Goal: Transaction & Acquisition: Purchase product/service

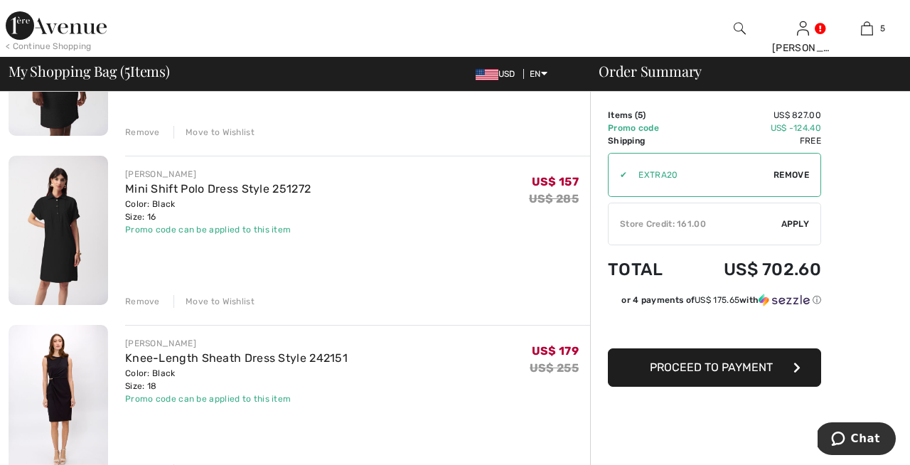
scroll to position [390, 0]
click at [136, 301] on div "Remove" at bounding box center [142, 301] width 35 height 13
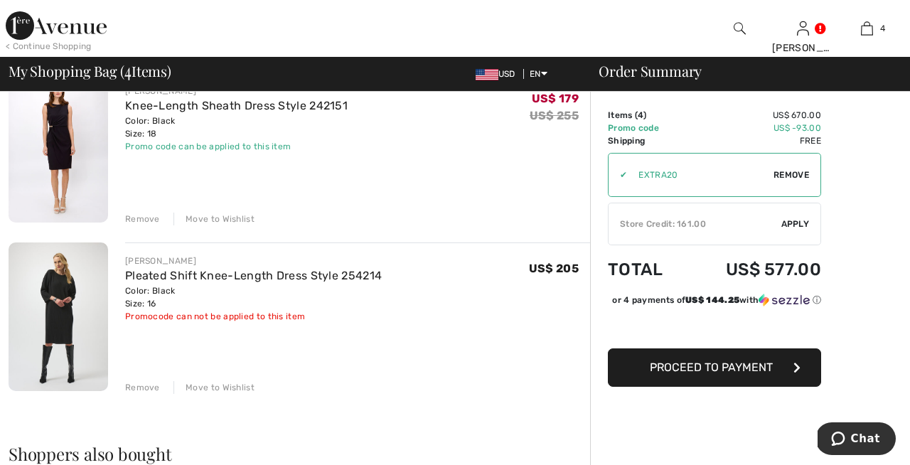
scroll to position [474, 0]
click at [142, 387] on div "Remove" at bounding box center [142, 387] width 35 height 13
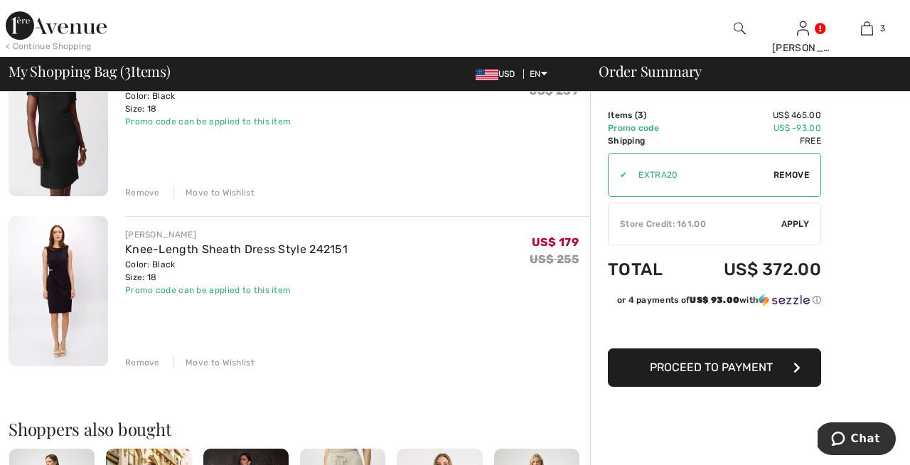
scroll to position [328, 0]
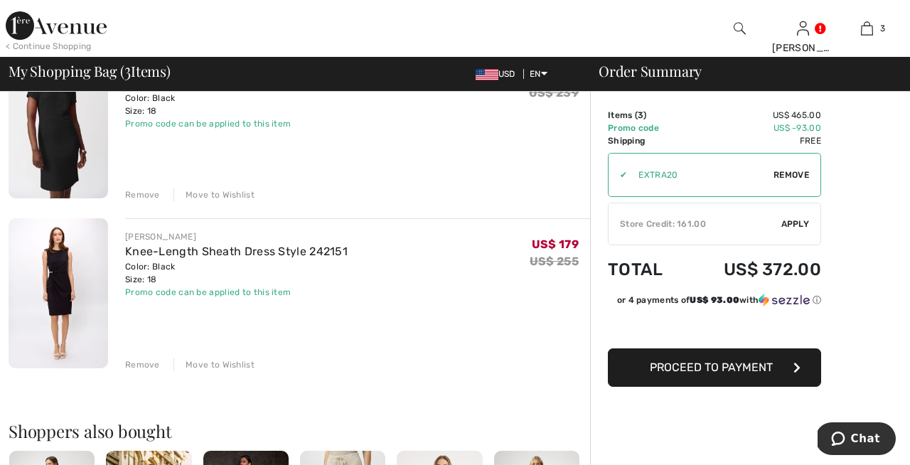
click at [139, 363] on div "Remove" at bounding box center [142, 364] width 35 height 13
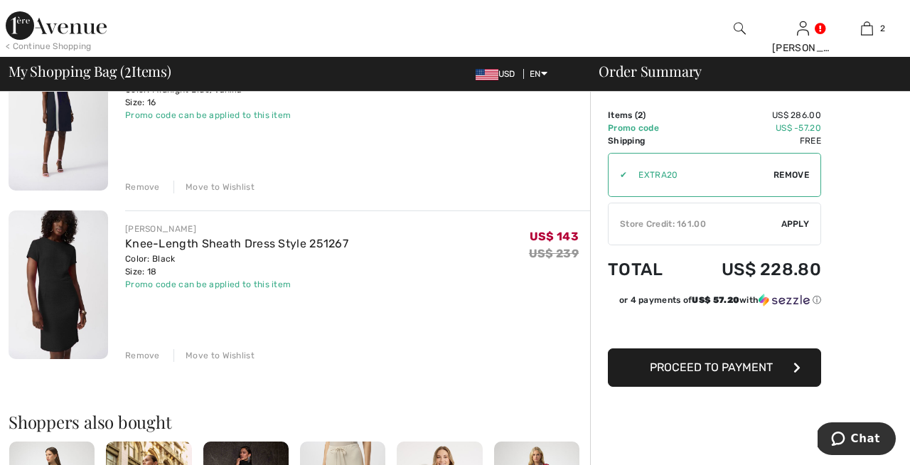
scroll to position [168, 0]
click at [61, 300] on img at bounding box center [59, 284] width 100 height 149
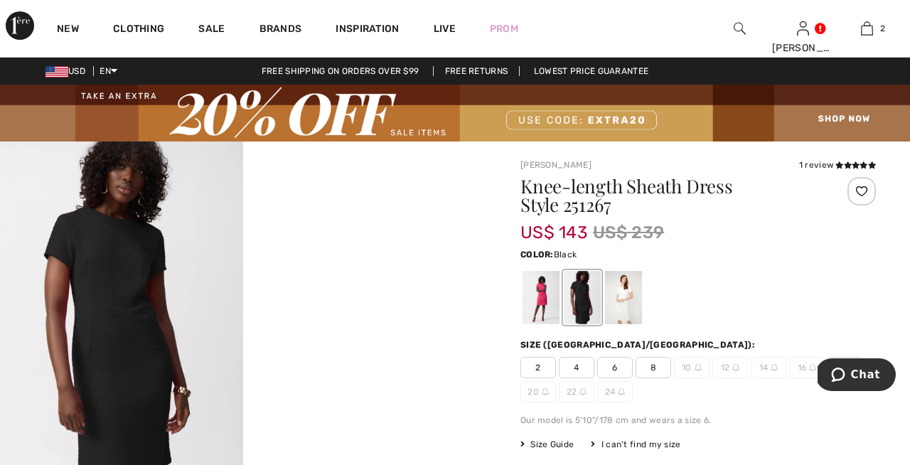
click at [97, 328] on img at bounding box center [121, 324] width 243 height 365
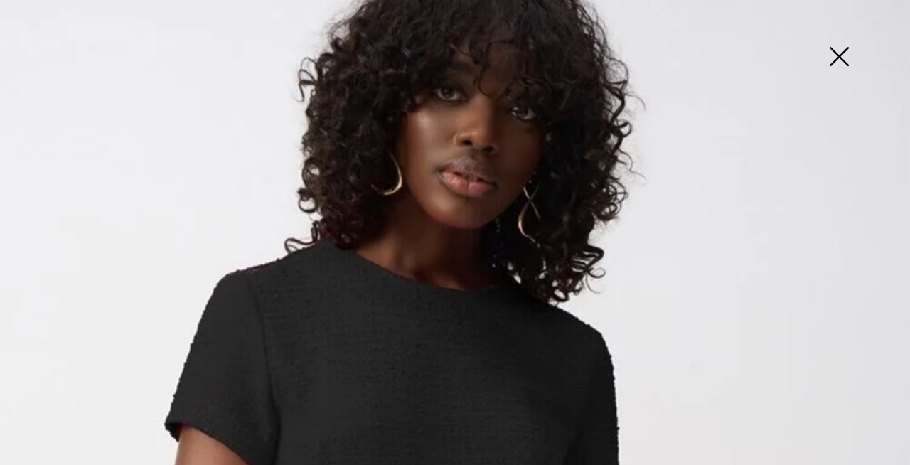
click at [838, 54] on img at bounding box center [839, 57] width 71 height 73
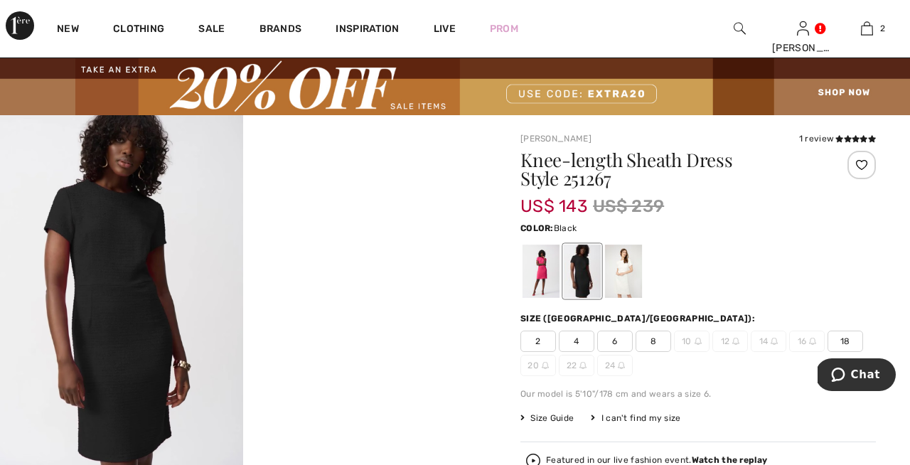
scroll to position [26, 0]
click at [448, 237] on video "Your browser does not support the video tag." at bounding box center [364, 176] width 243 height 122
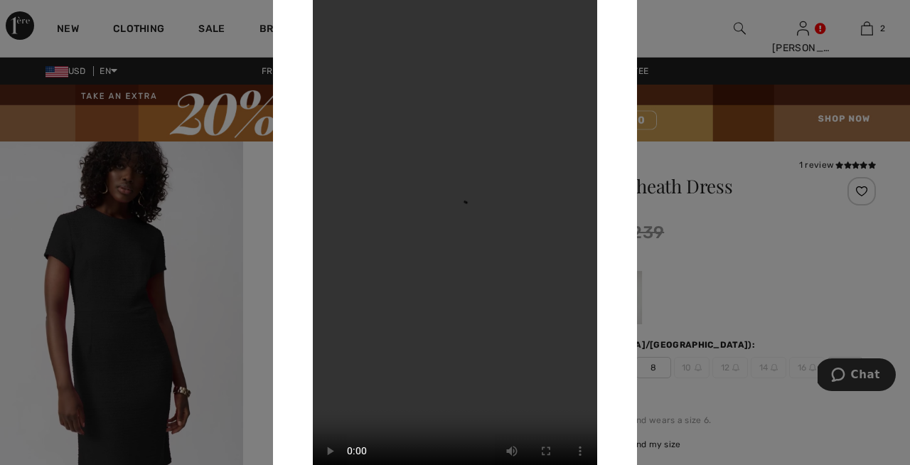
scroll to position [0, 0]
click at [685, 159] on div at bounding box center [455, 232] width 910 height 465
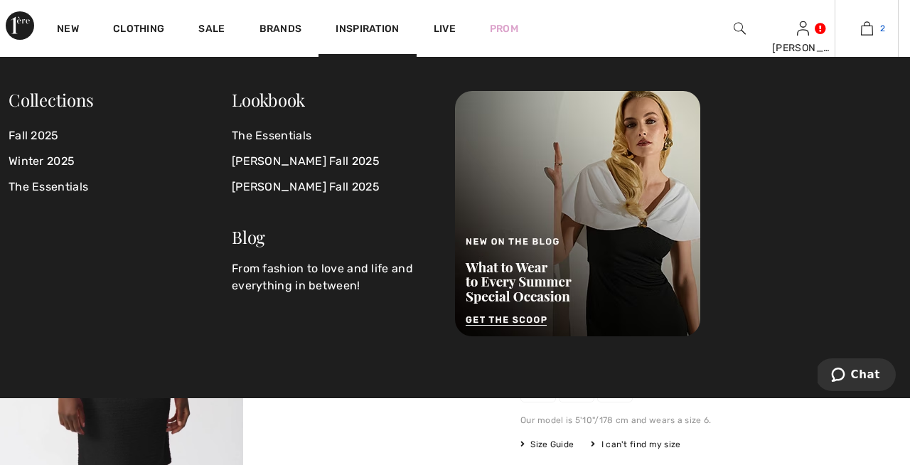
click at [867, 28] on img at bounding box center [867, 28] width 12 height 17
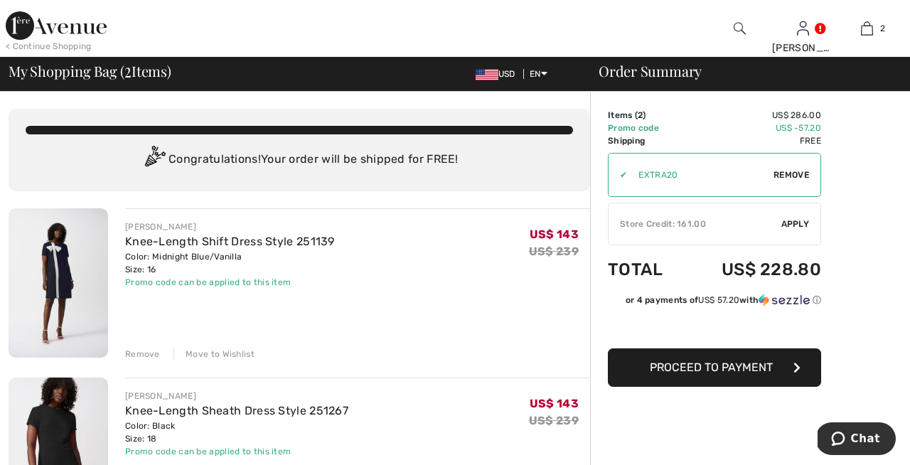
click at [54, 281] on img at bounding box center [59, 282] width 100 height 149
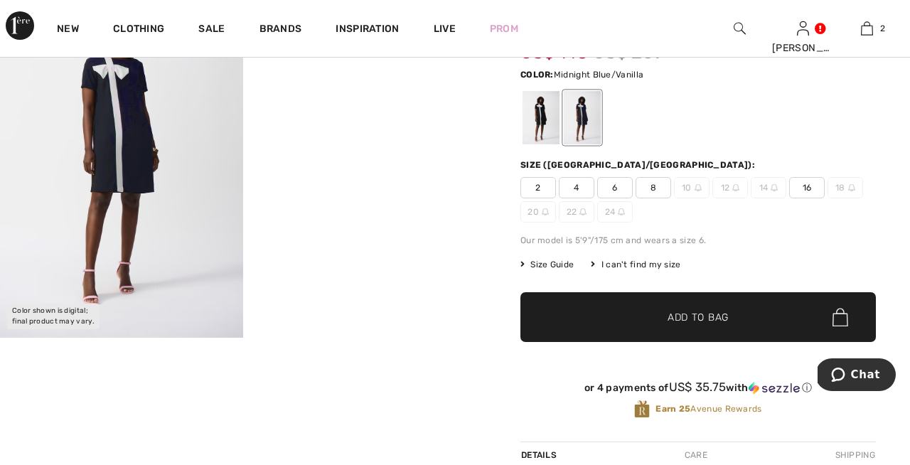
scroll to position [169, 0]
click at [290, 95] on video "Your browser does not support the video tag." at bounding box center [364, 34] width 243 height 122
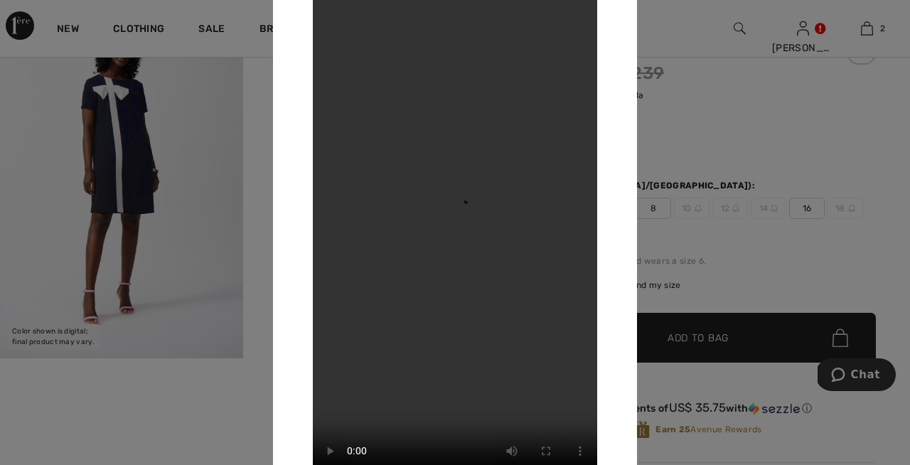
scroll to position [100, 0]
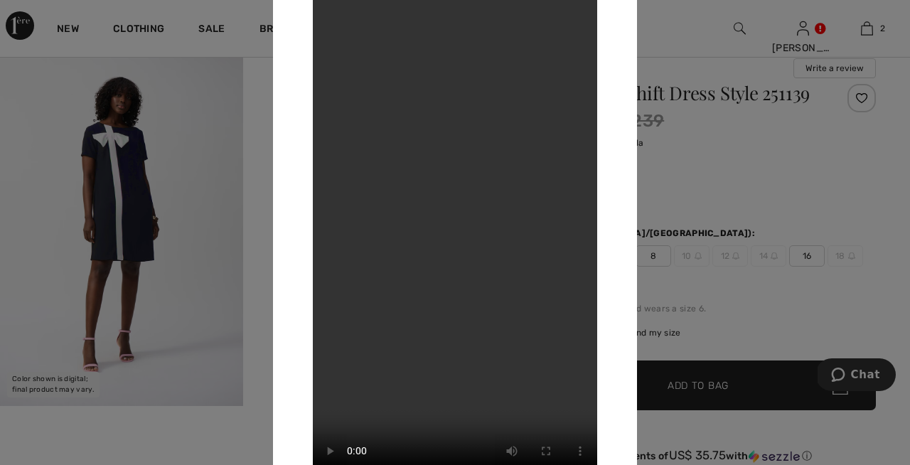
click at [703, 162] on div at bounding box center [455, 232] width 910 height 465
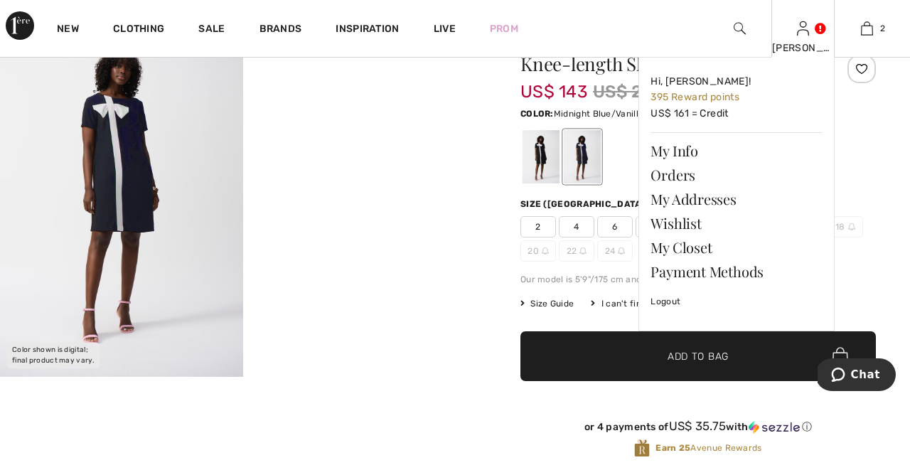
scroll to position [125, 0]
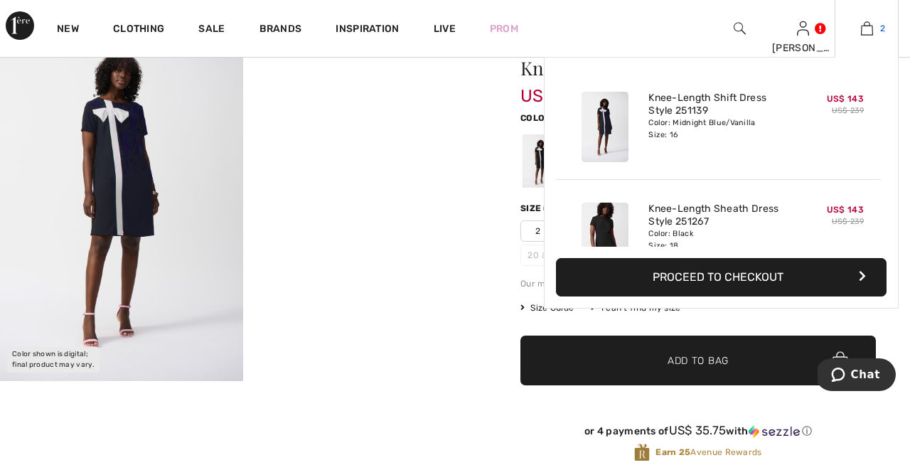
click at [868, 30] on img at bounding box center [867, 28] width 12 height 17
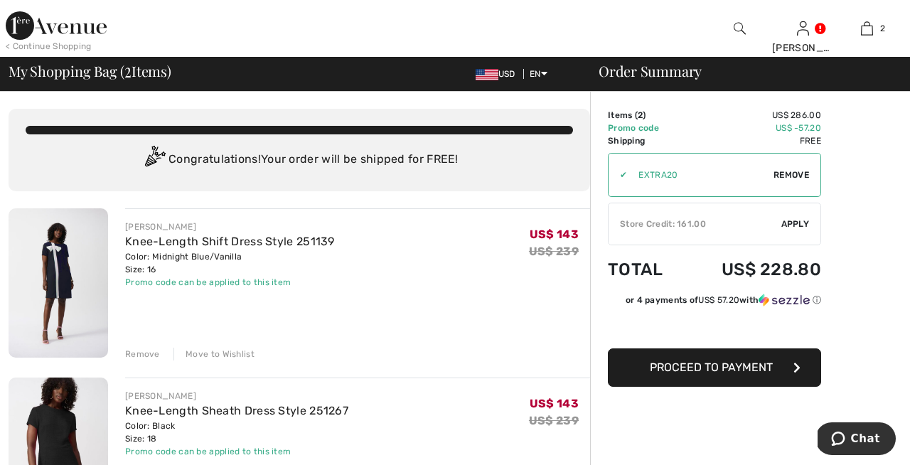
click at [138, 352] on div "Remove" at bounding box center [142, 354] width 35 height 13
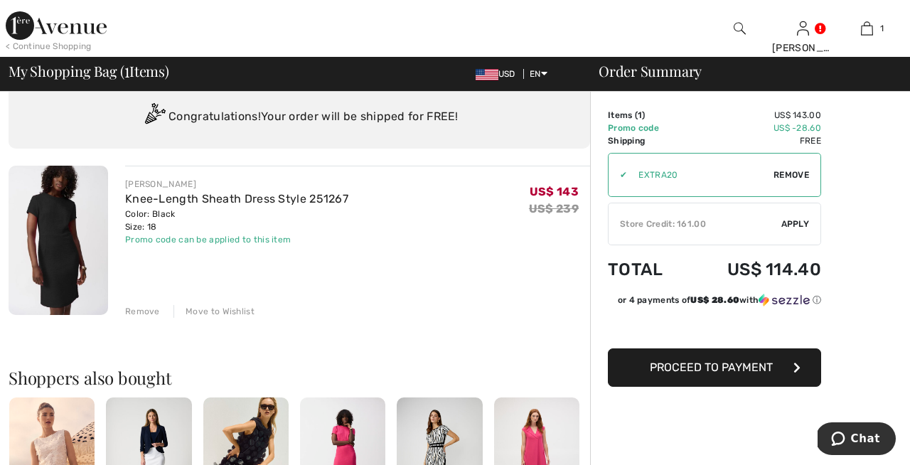
scroll to position [43, 0]
click at [708, 368] on span "Proceed to Payment" at bounding box center [711, 368] width 123 height 14
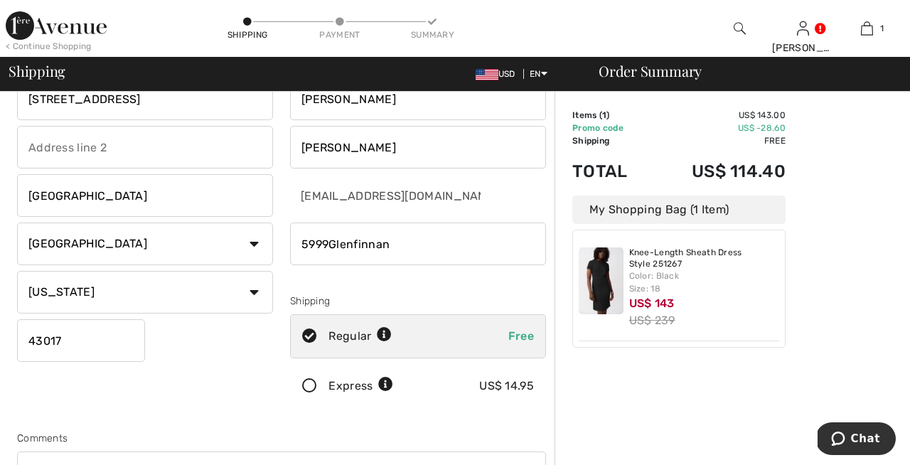
scroll to position [51, 0]
click at [532, 245] on input "phone" at bounding box center [418, 244] width 256 height 43
type input "6145625119"
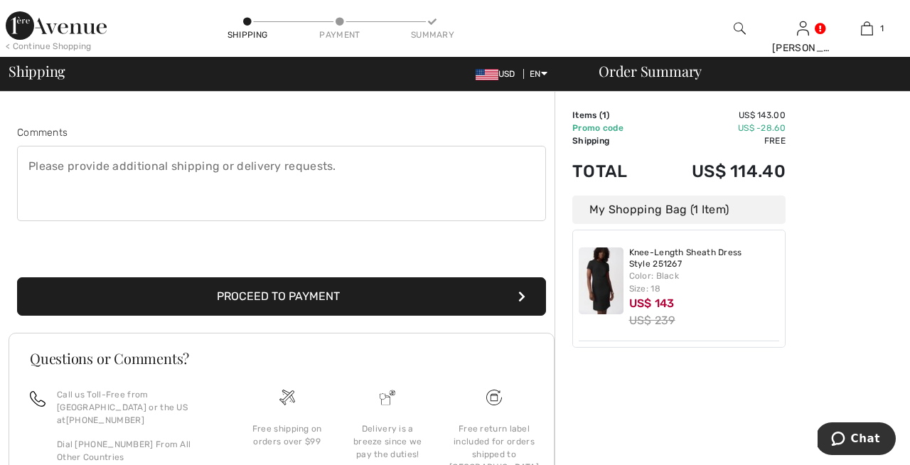
scroll to position [359, 0]
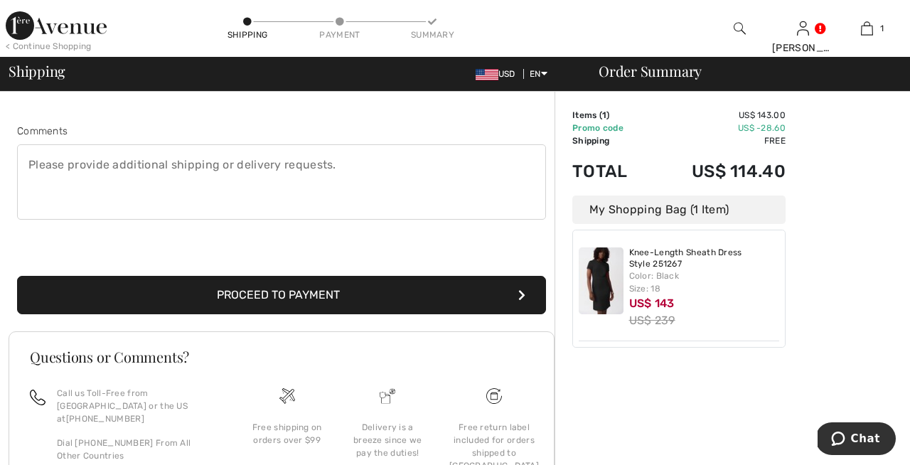
click at [301, 294] on button "Proceed to Payment" at bounding box center [281, 295] width 529 height 38
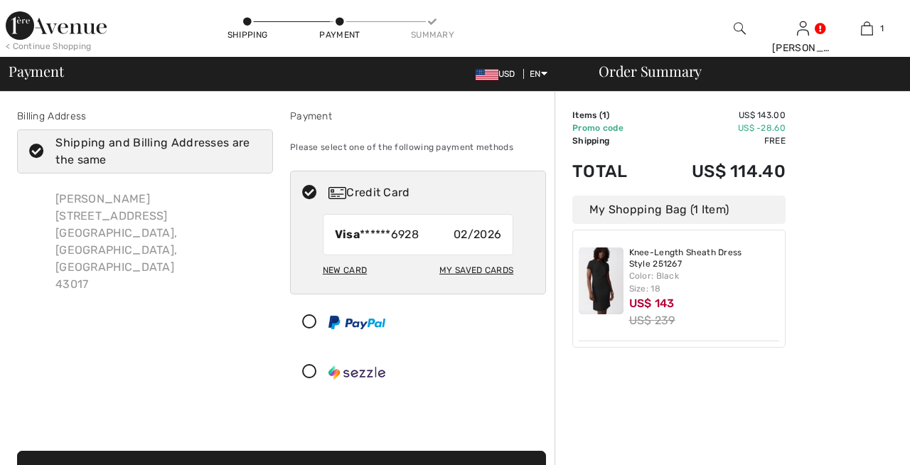
checkbox input "true"
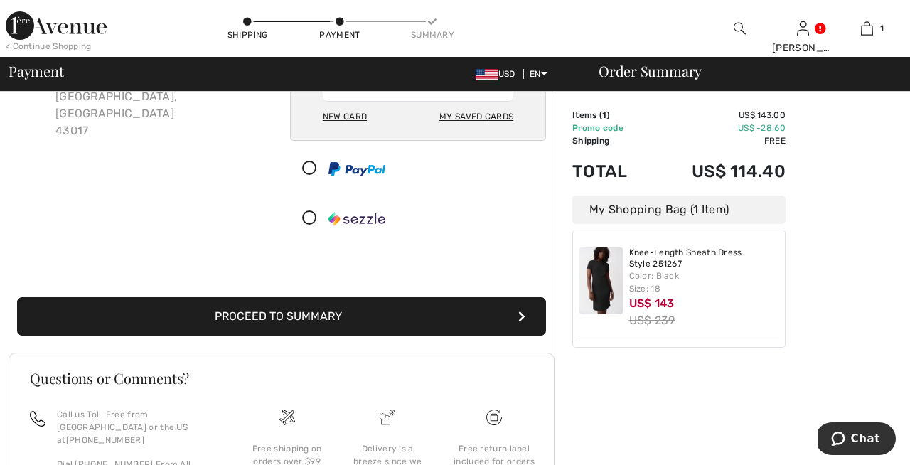
scroll to position [160, 0]
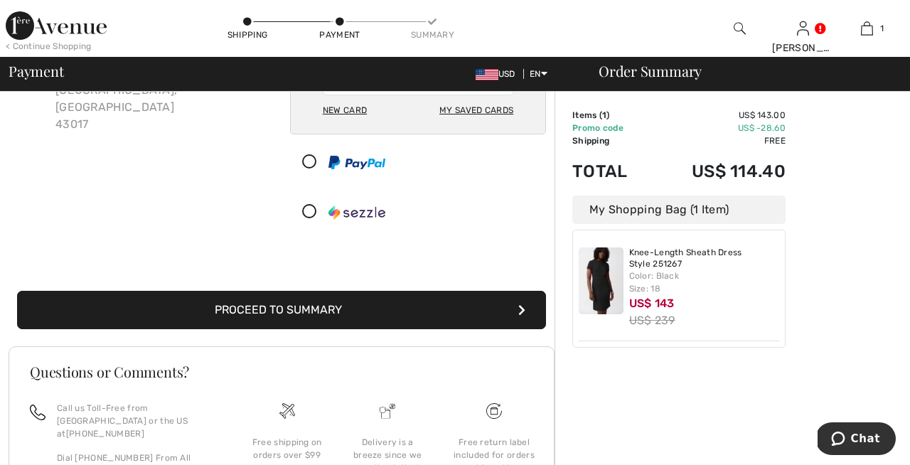
click at [314, 309] on button "Proceed to Summary" at bounding box center [281, 310] width 529 height 38
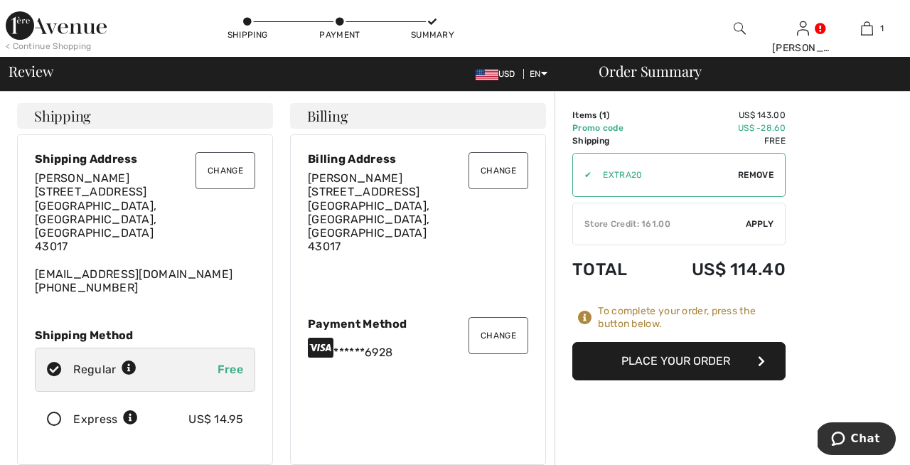
click at [664, 223] on div "Store Credit: 161.00" at bounding box center [659, 224] width 173 height 13
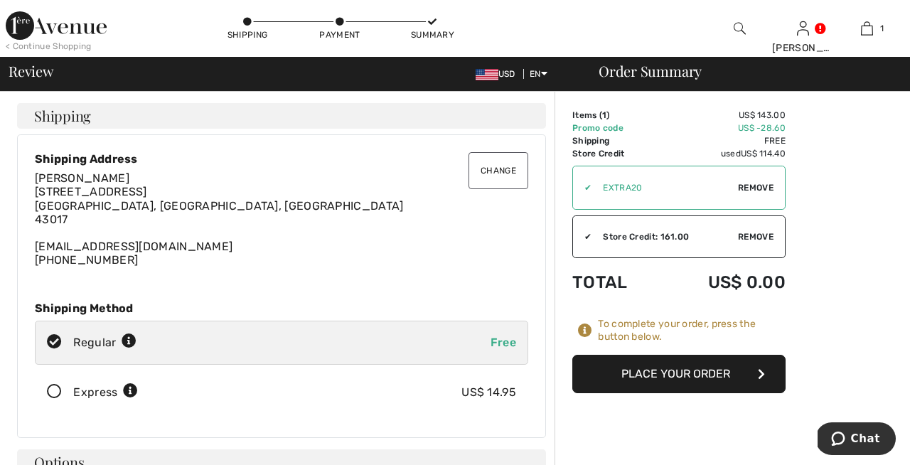
click at [680, 371] on button "Place Your Order" at bounding box center [679, 374] width 213 height 38
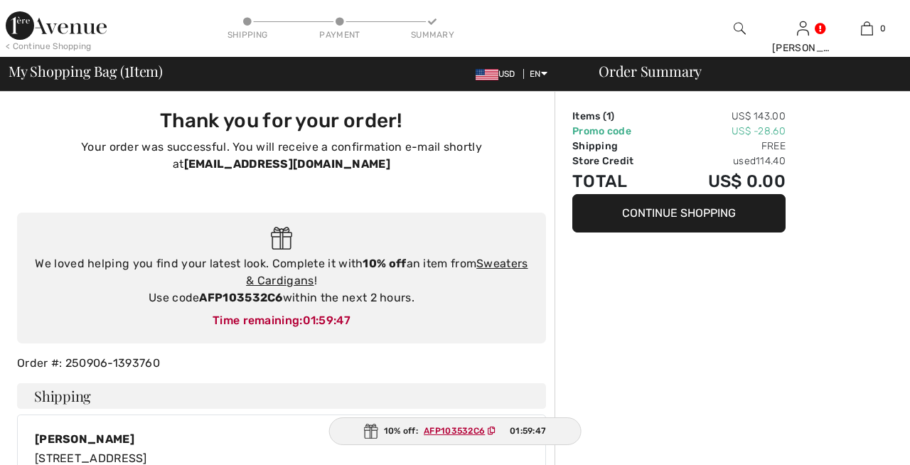
checkbox input "true"
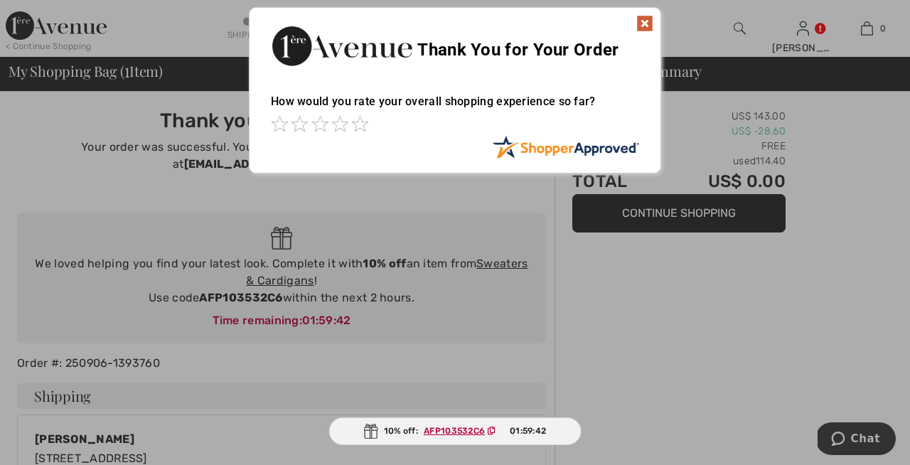
scroll to position [-1, 0]
